Goal: Use online tool/utility: Utilize a website feature to perform a specific function

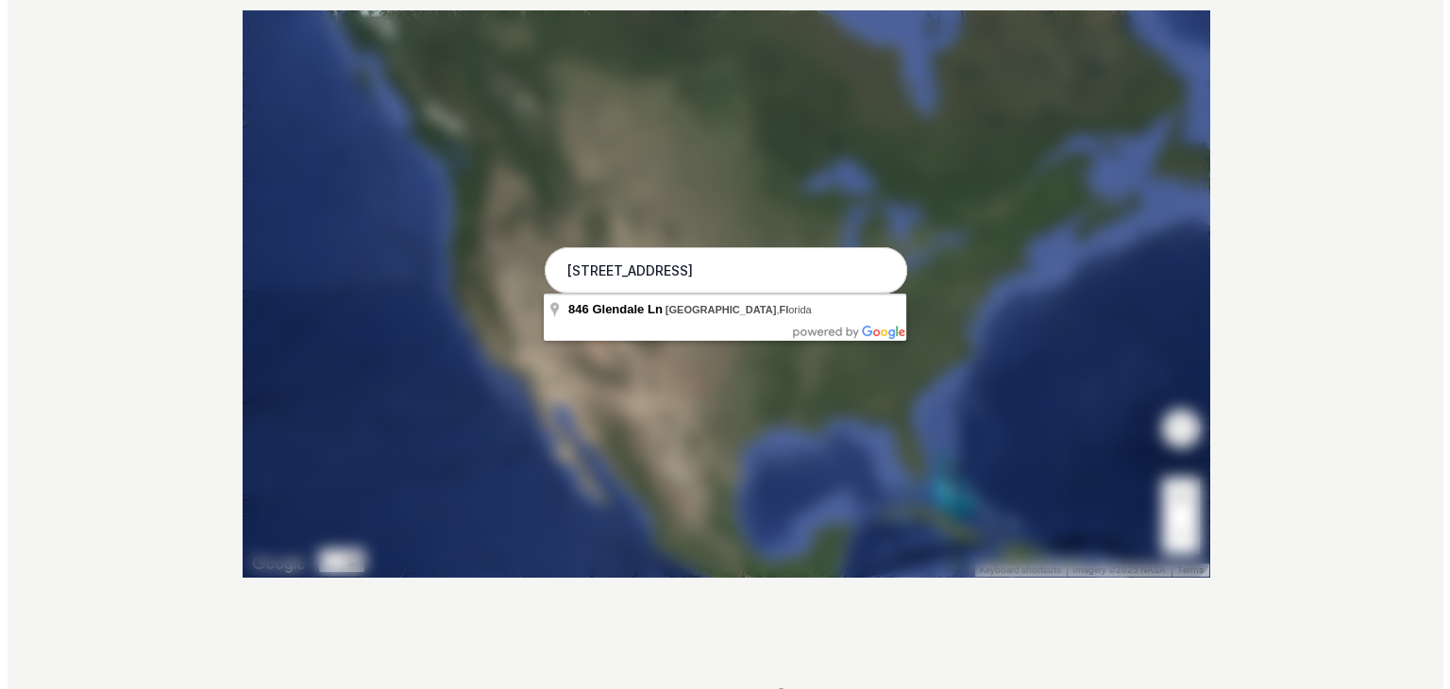
scroll to position [451, 0]
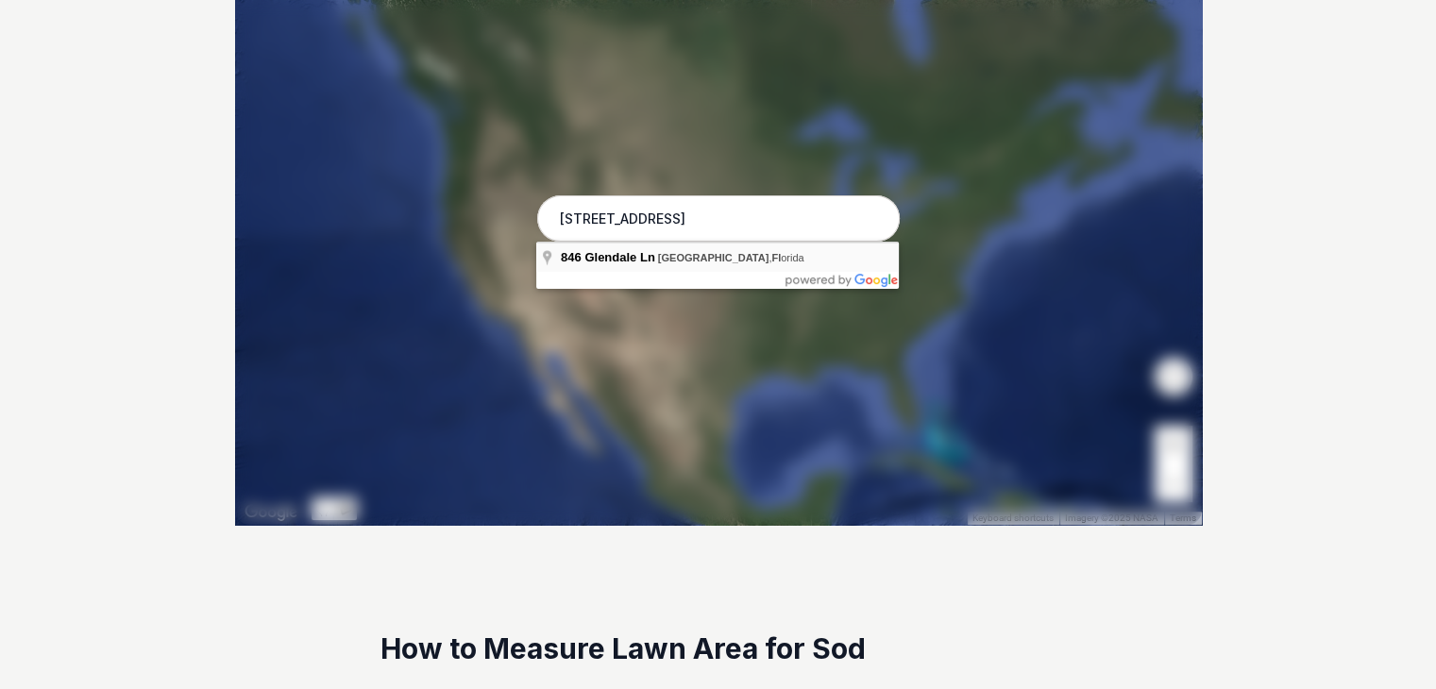
type input "[STREET_ADDRESS][US_STATE]"
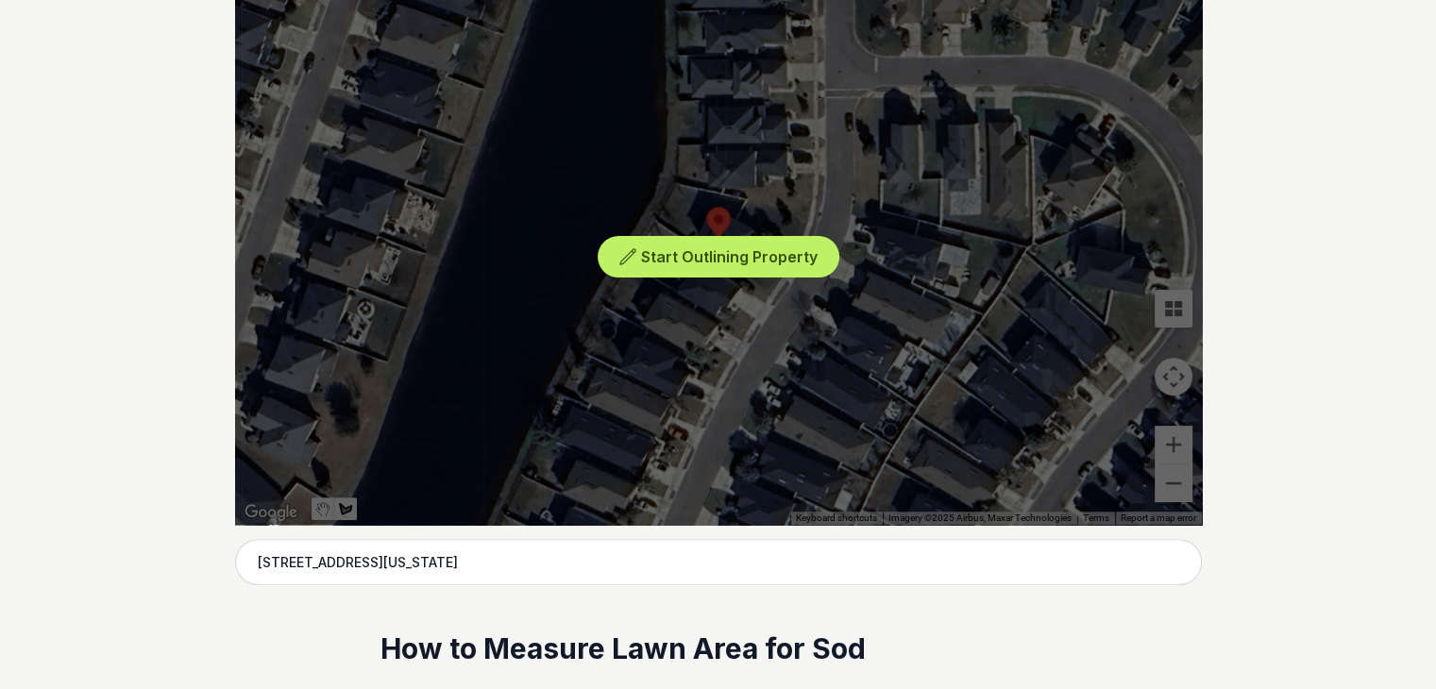
click at [1179, 442] on div "Start Outlining Property" at bounding box center [718, 241] width 967 height 566
click at [688, 211] on div "Start Outlining Property" at bounding box center [718, 241] width 967 height 566
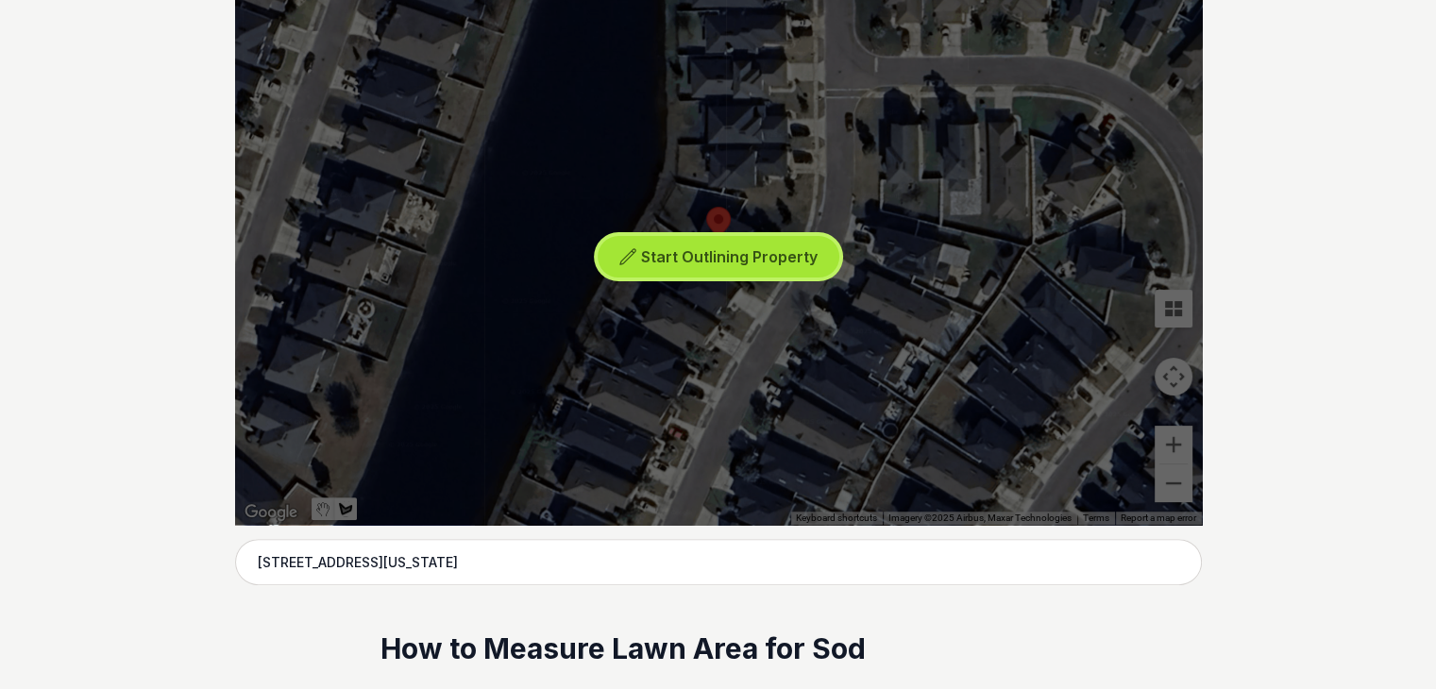
click at [686, 240] on button "Start Outlining Property" at bounding box center [719, 257] width 242 height 42
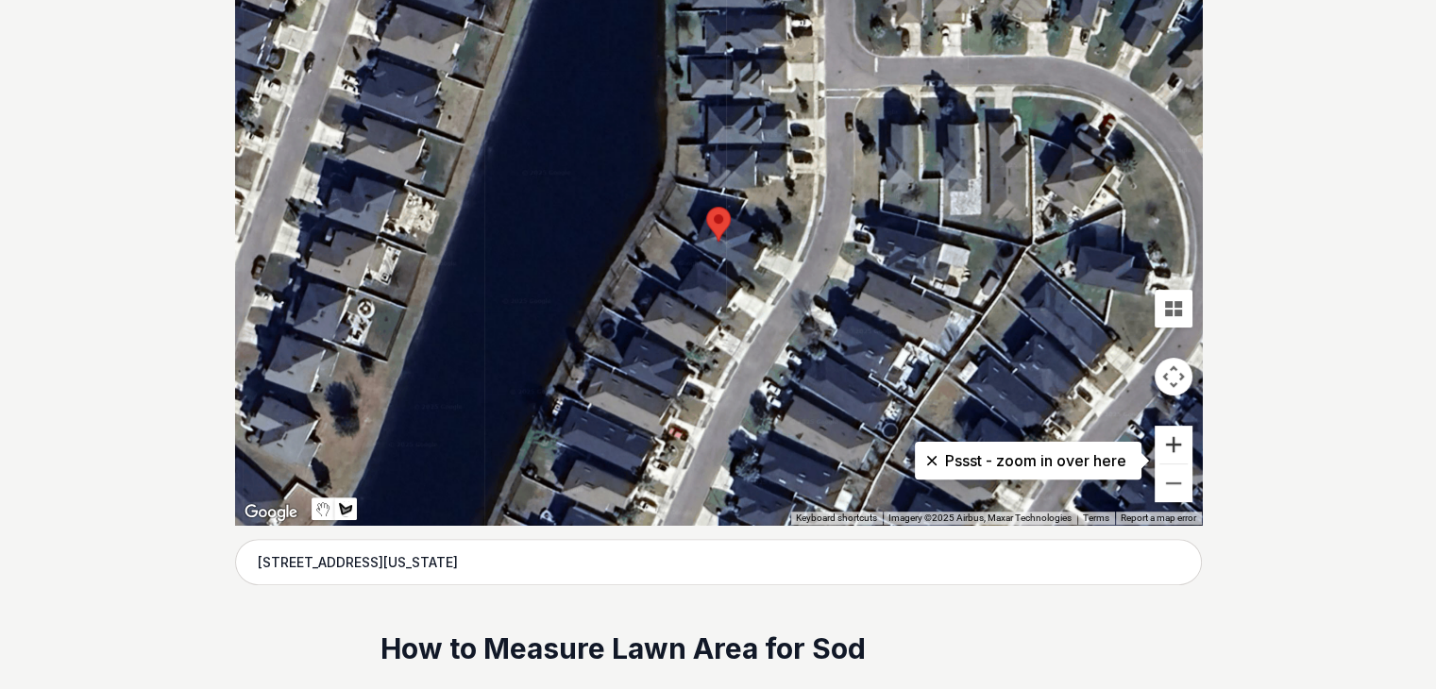
click at [1176, 444] on button "Zoom in" at bounding box center [1174, 445] width 38 height 38
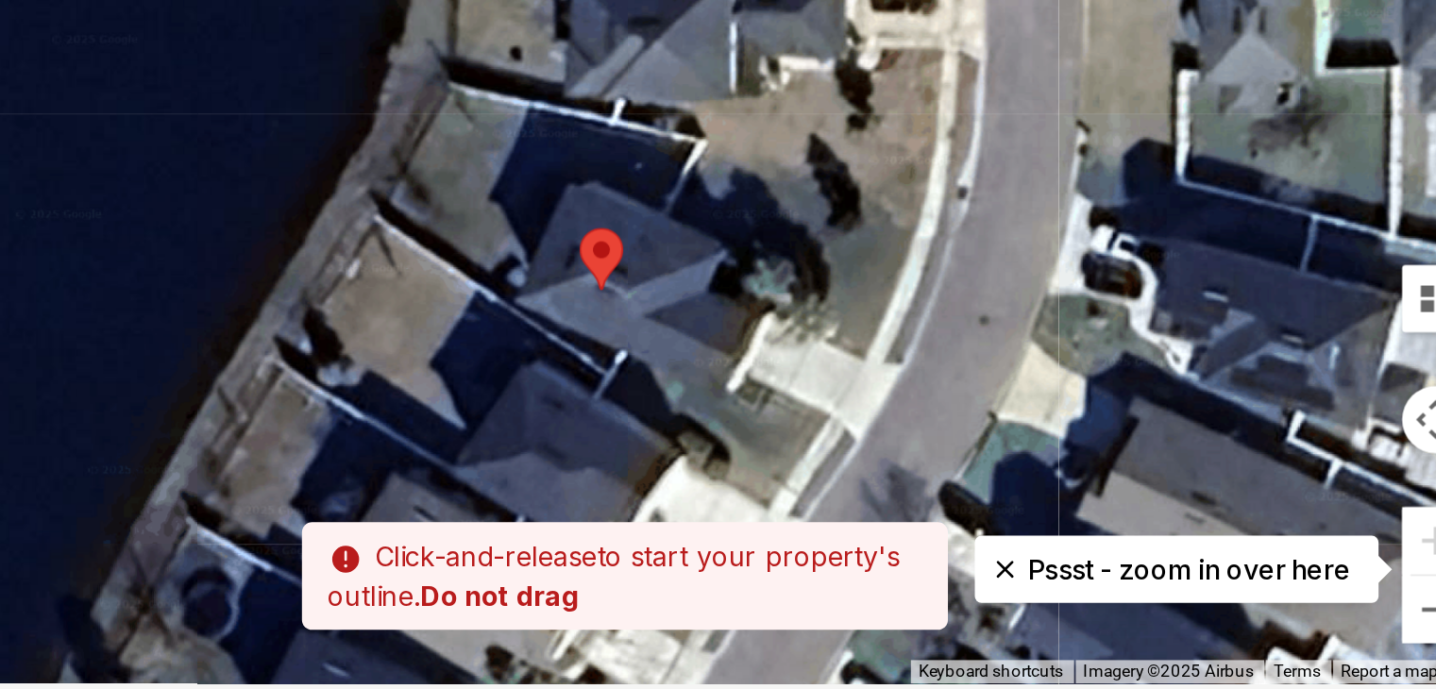
drag, startPoint x: 834, startPoint y: 335, endPoint x: 819, endPoint y: 414, distance: 80.7
click at [819, 414] on div at bounding box center [718, 241] width 967 height 566
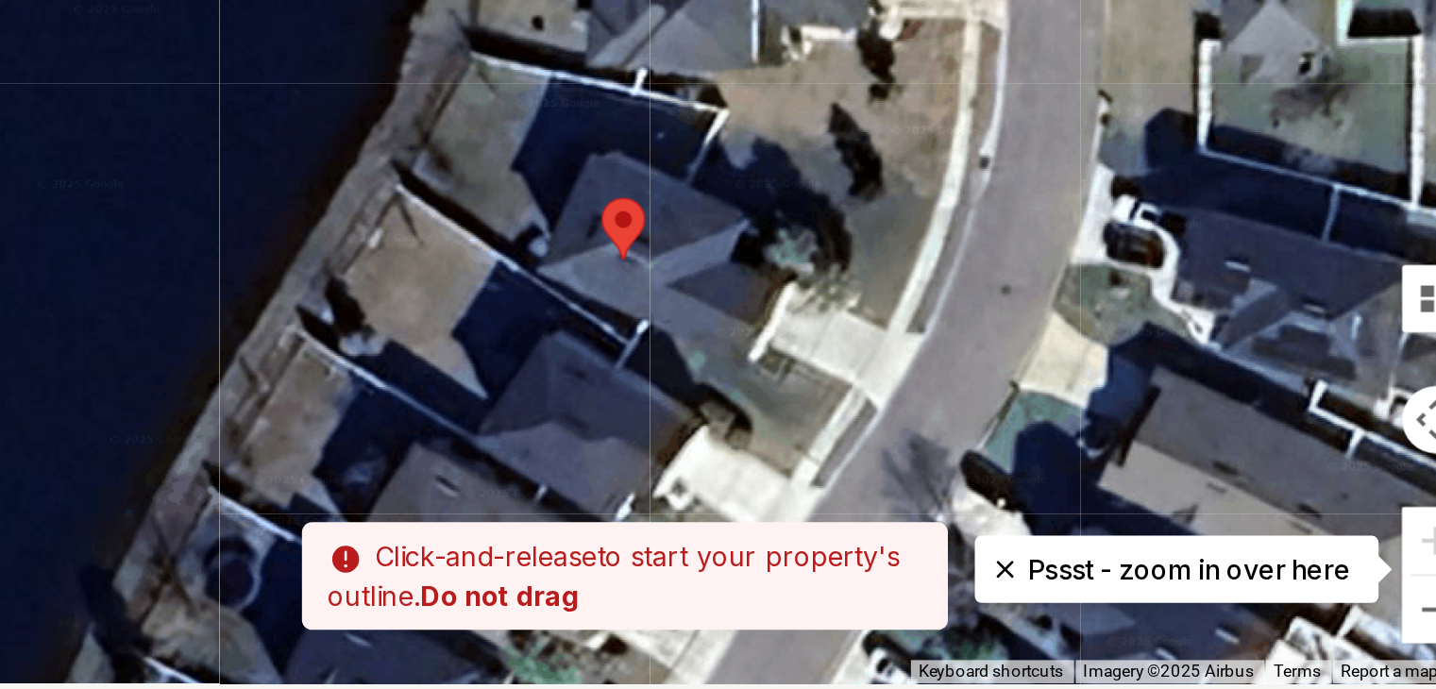
drag, startPoint x: 628, startPoint y: 297, endPoint x: 644, endPoint y: 267, distance: 34.2
click at [644, 267] on div at bounding box center [718, 241] width 967 height 566
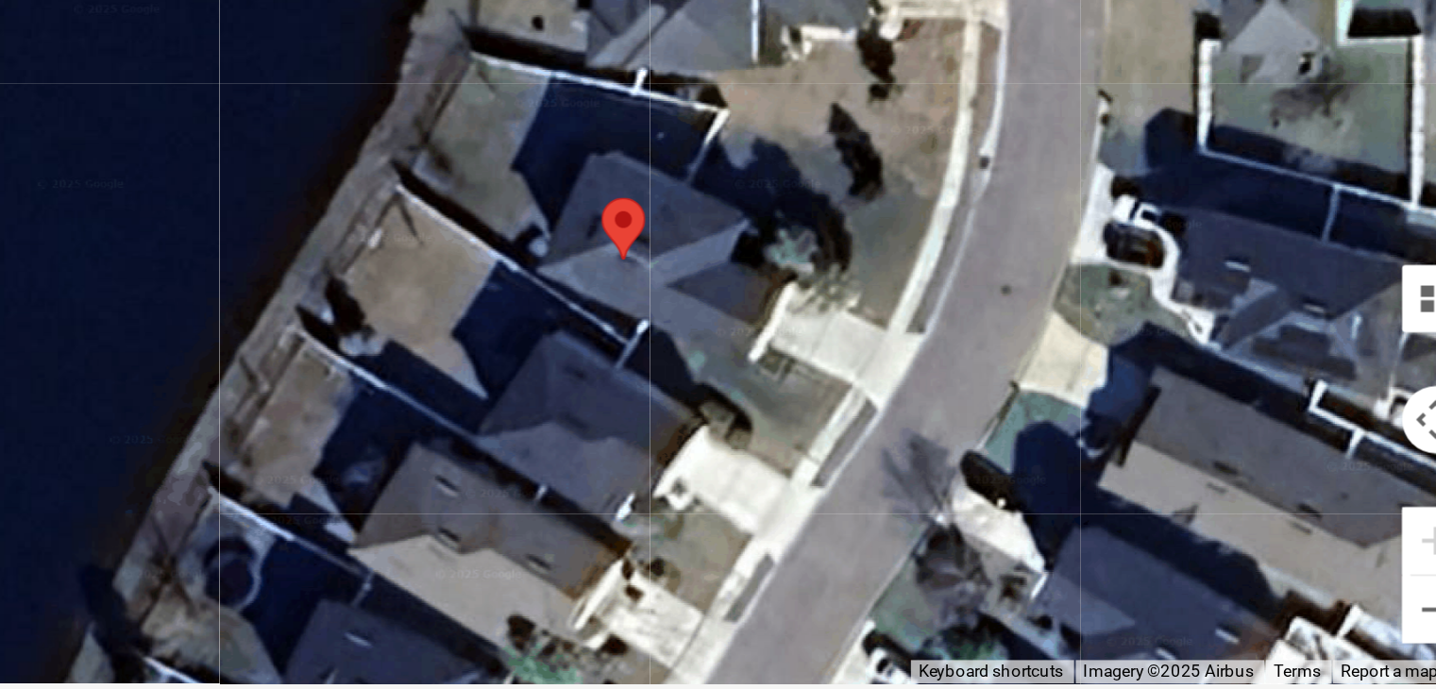
click at [643, 270] on div at bounding box center [718, 241] width 967 height 566
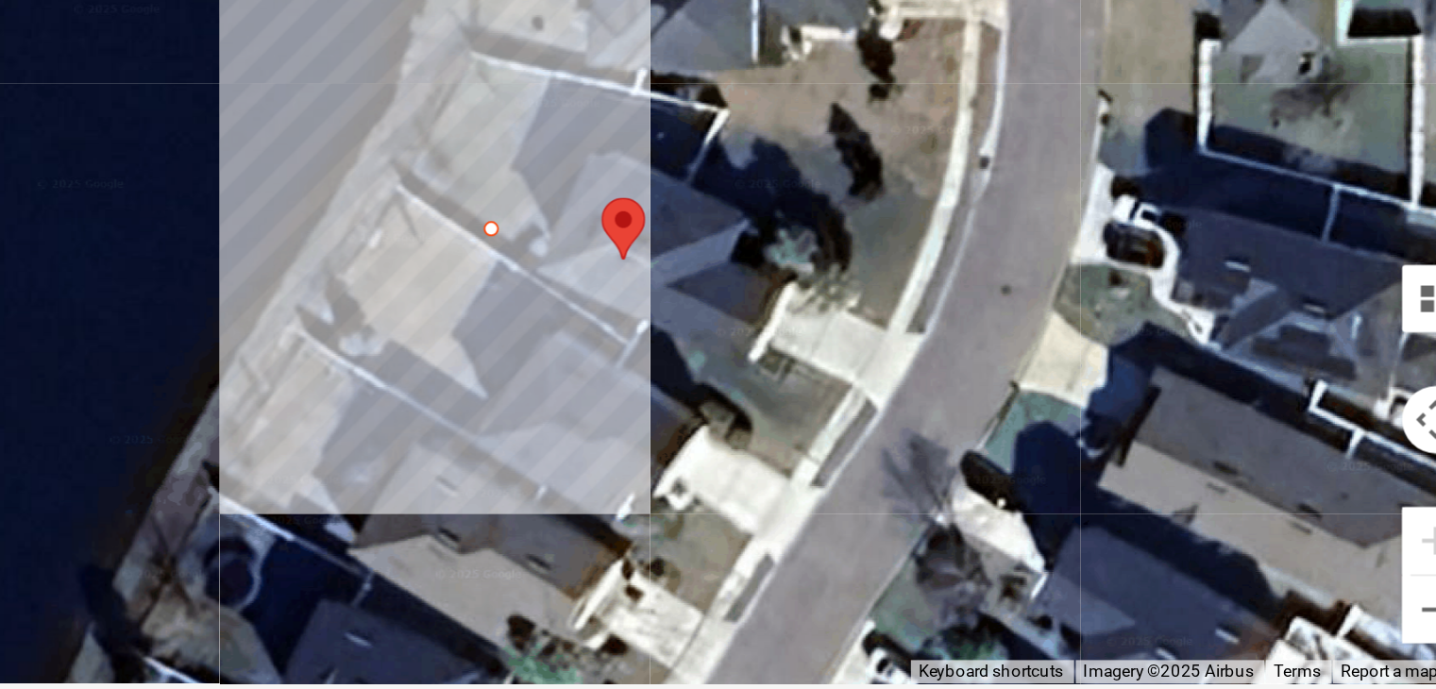
click at [684, 191] on div at bounding box center [718, 241] width 967 height 566
click at [632, 177] on div at bounding box center [718, 241] width 967 height 566
click at [597, 242] on div at bounding box center [718, 241] width 967 height 566
click at [641, 268] on div at bounding box center [718, 241] width 967 height 566
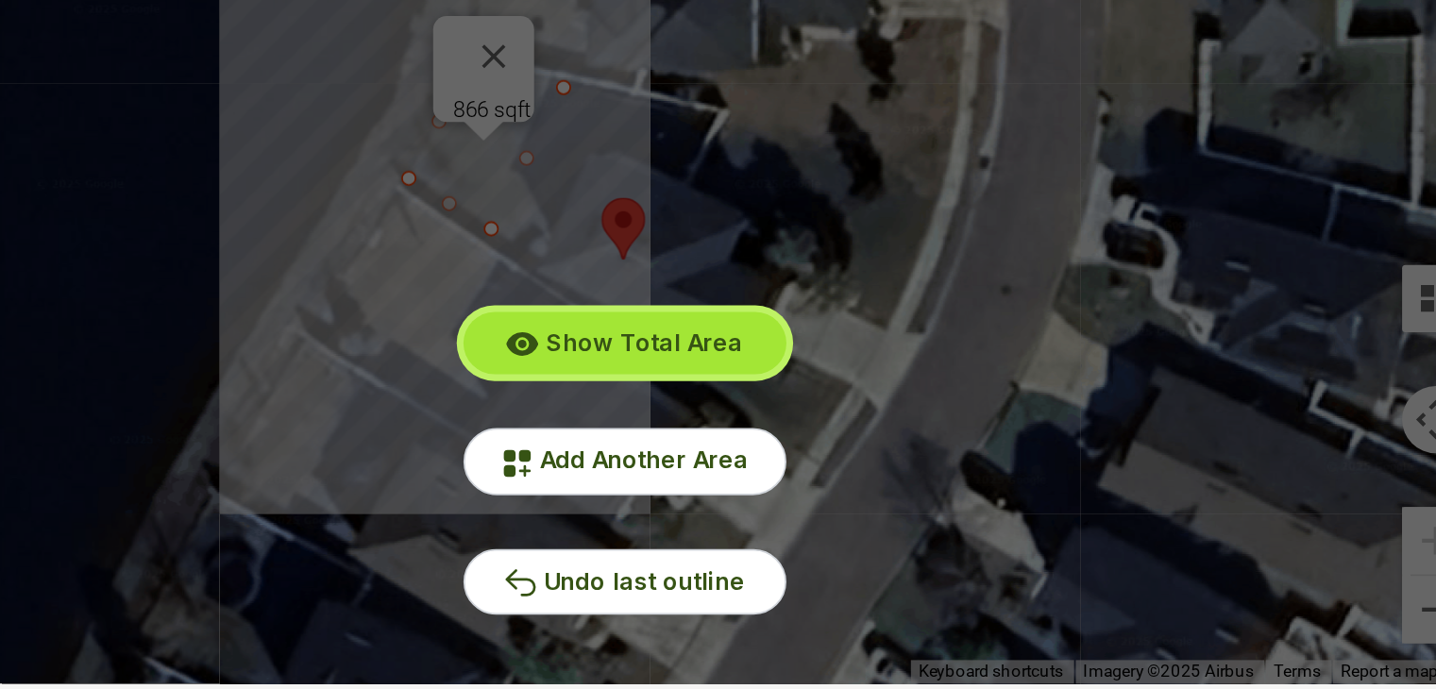
click at [697, 338] on span "Show Total Area" at bounding box center [729, 333] width 110 height 16
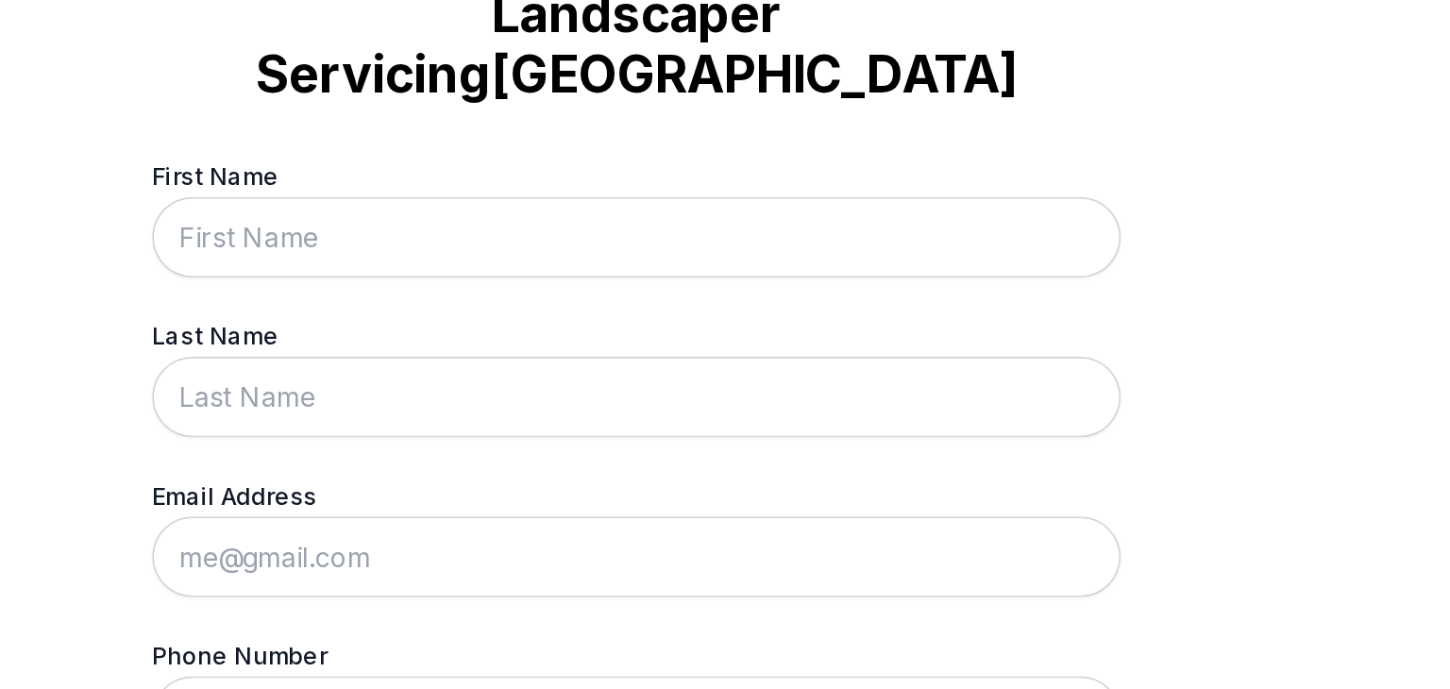
click at [1170, 292] on div "Trusted by thousands of homeowners Get a Quote From a Top-Rated Landscaper Serv…" at bounding box center [725, 344] width 1450 height 689
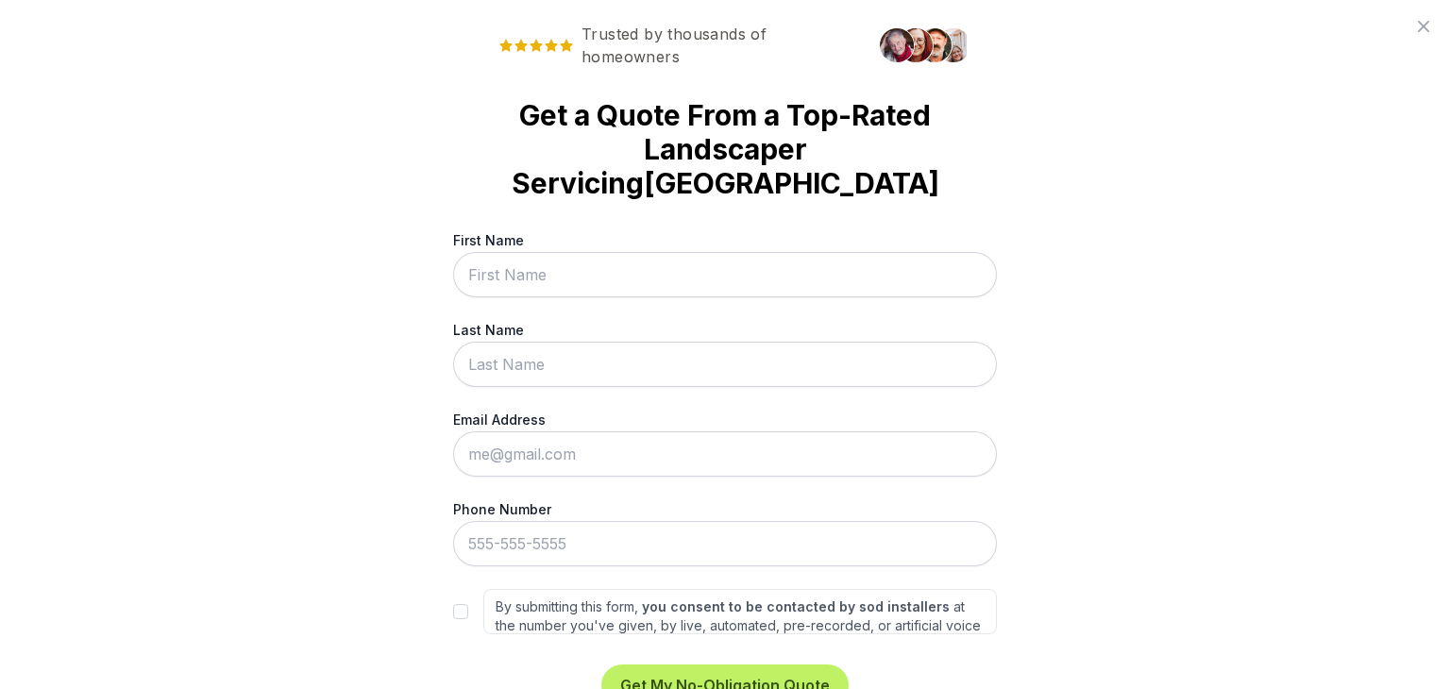
click at [1414, 24] on icon at bounding box center [1423, 26] width 23 height 23
